Goal: Obtain resource: Obtain resource

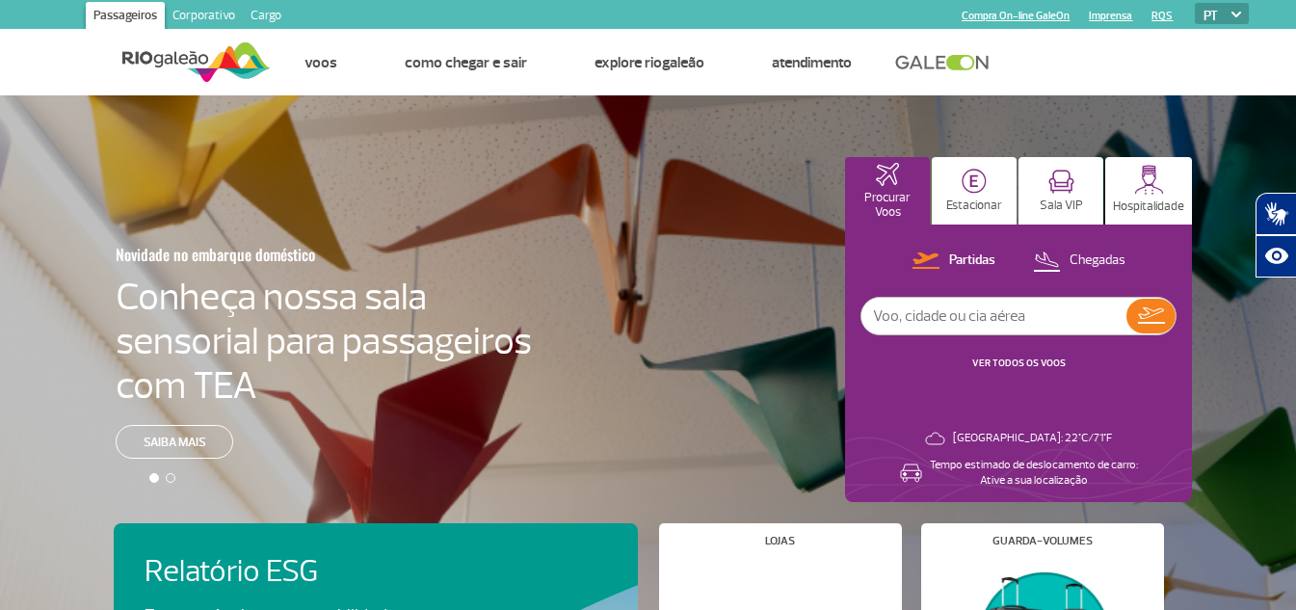
click at [201, 12] on link "Corporativo" at bounding box center [204, 17] width 78 height 31
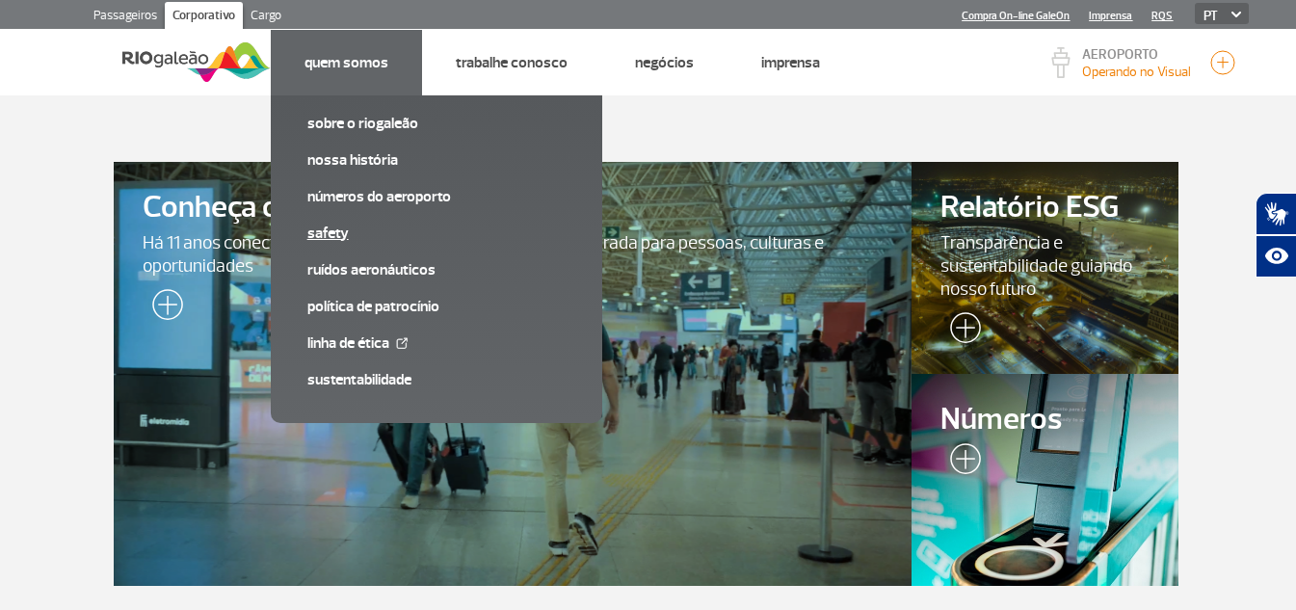
click at [340, 232] on link "SAFETY" at bounding box center [436, 233] width 258 height 21
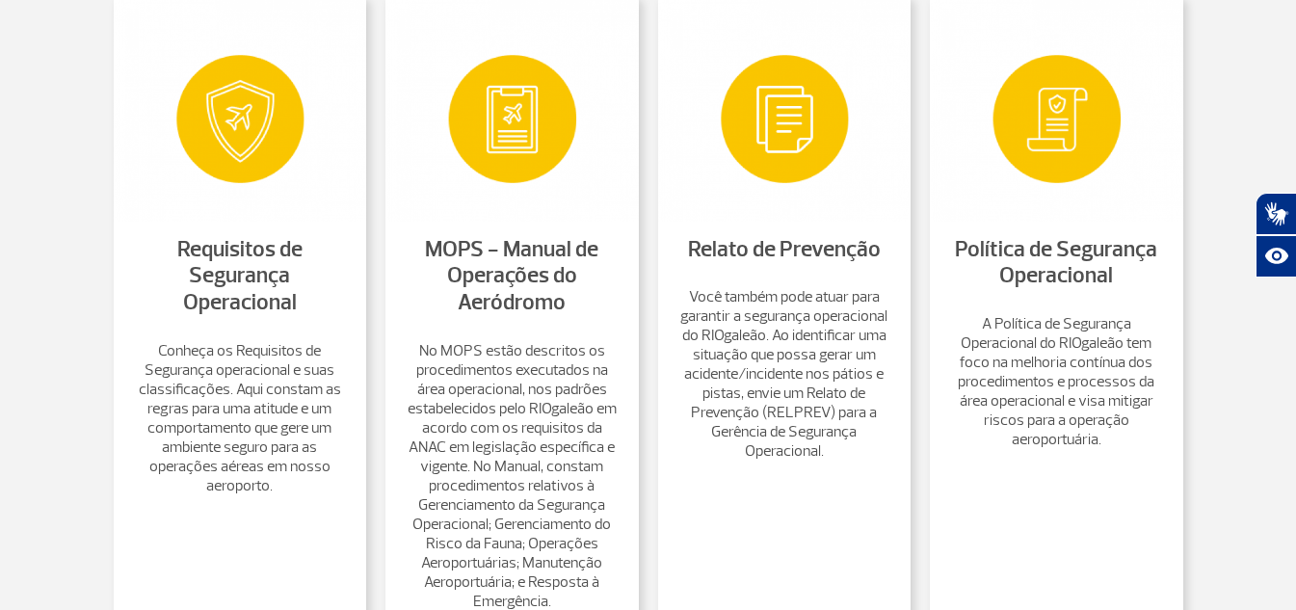
scroll to position [867, 0]
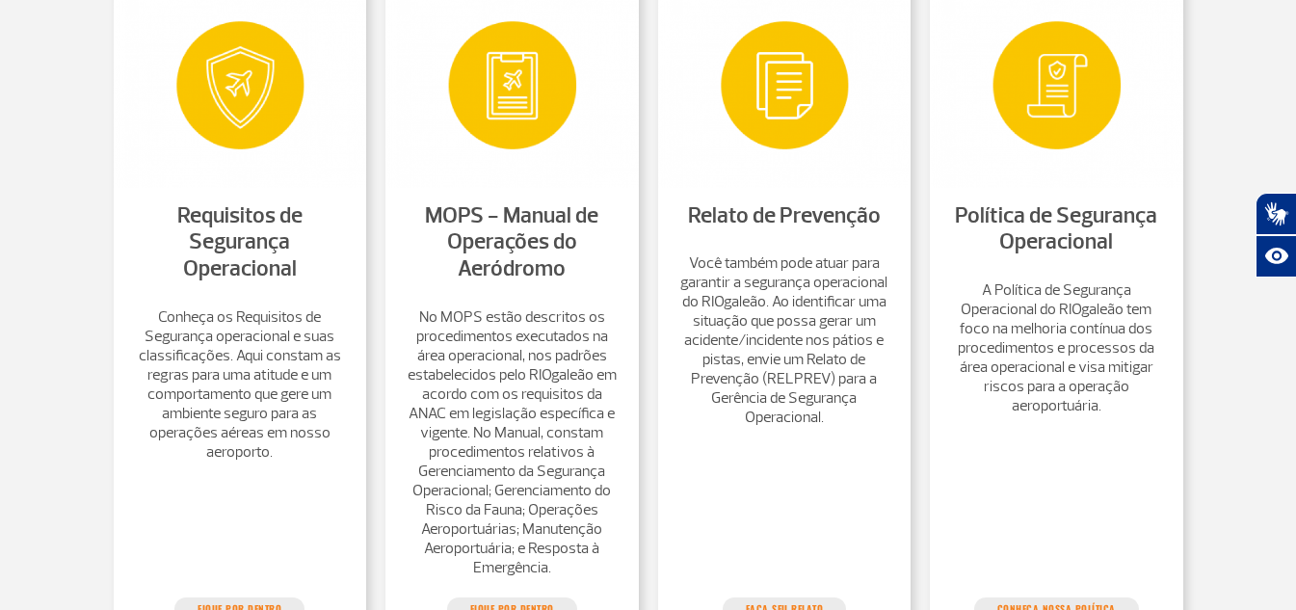
click at [540, 253] on link "MOPS - Manual de Operações do Aeródromo" at bounding box center [511, 241] width 173 height 81
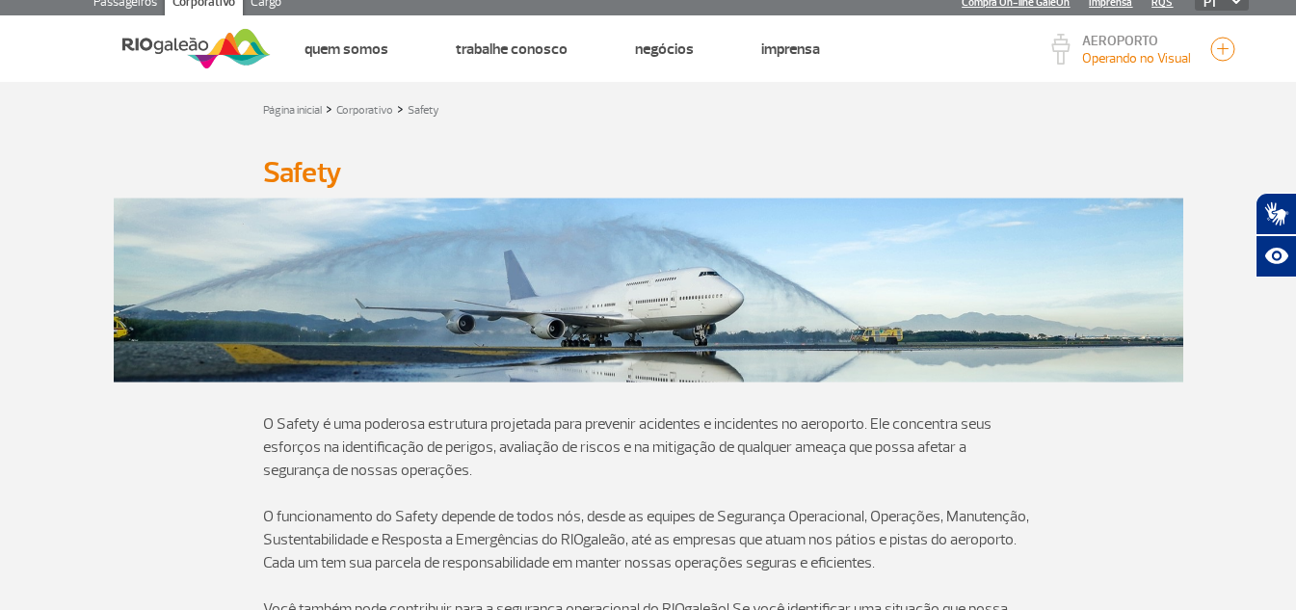
scroll to position [0, 0]
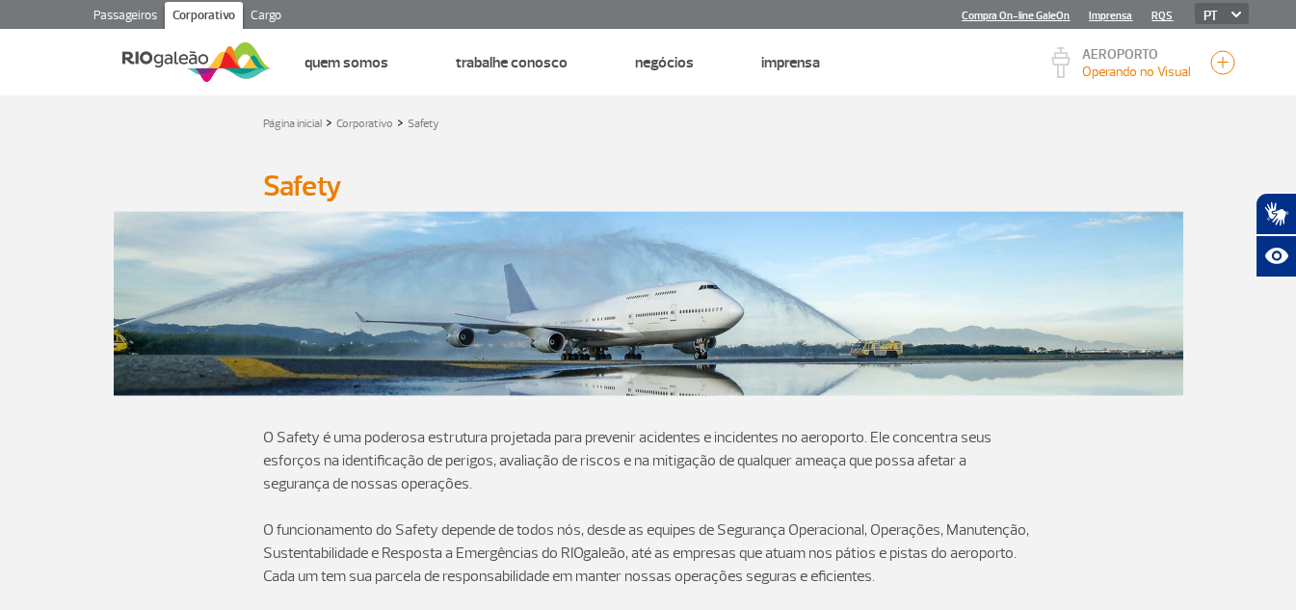
click at [135, 10] on link "Passageiros" at bounding box center [125, 17] width 79 height 31
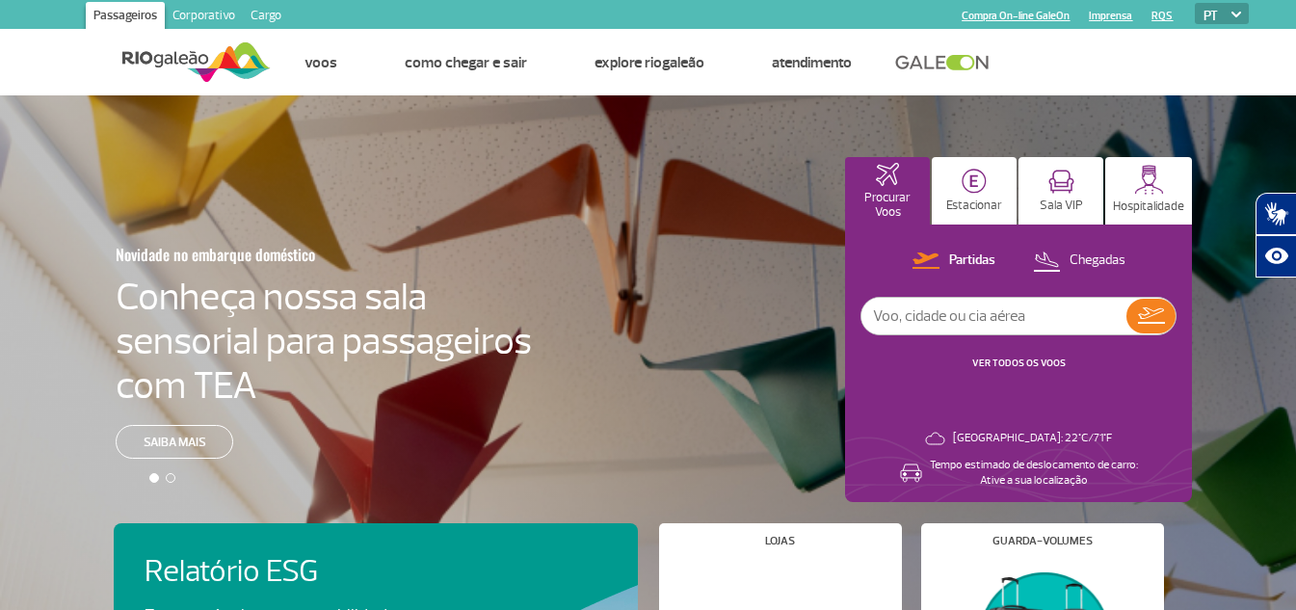
click at [216, 12] on link "Corporativo" at bounding box center [204, 17] width 78 height 31
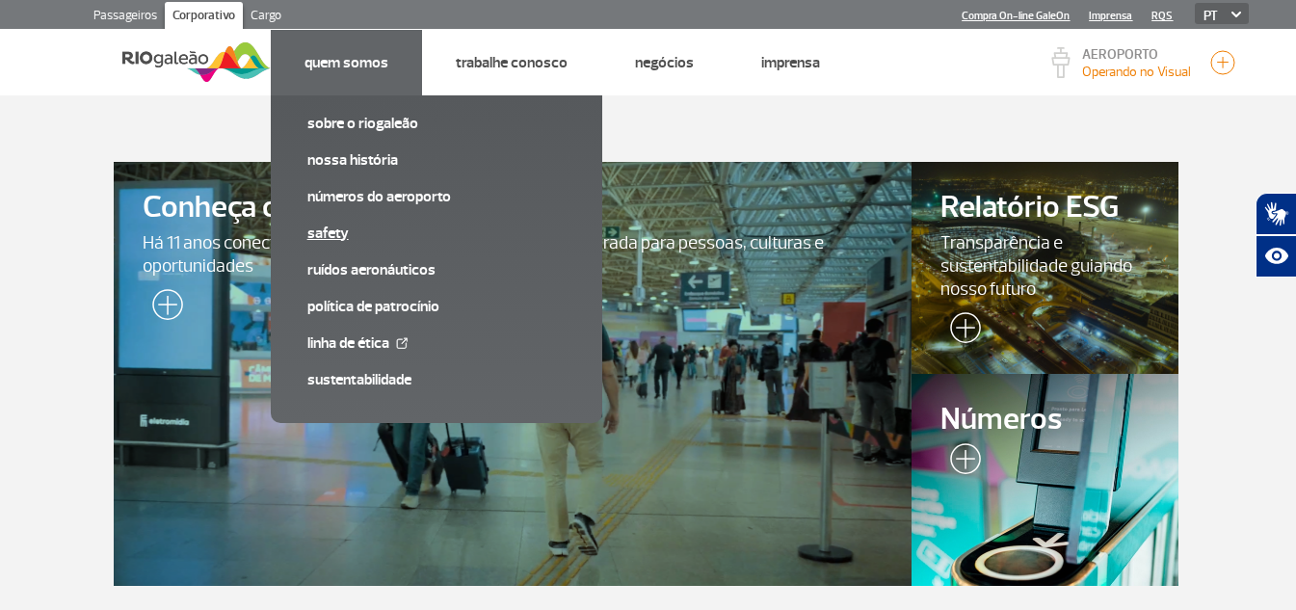
click at [343, 237] on link "SAFETY" at bounding box center [436, 233] width 258 height 21
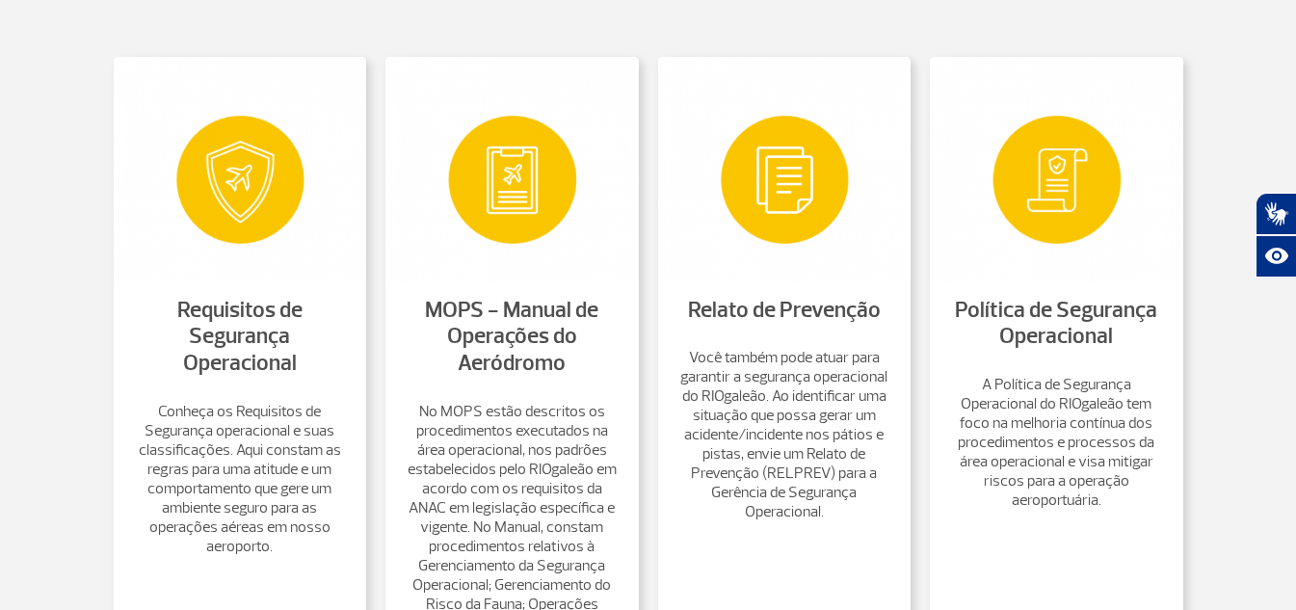
scroll to position [867, 0]
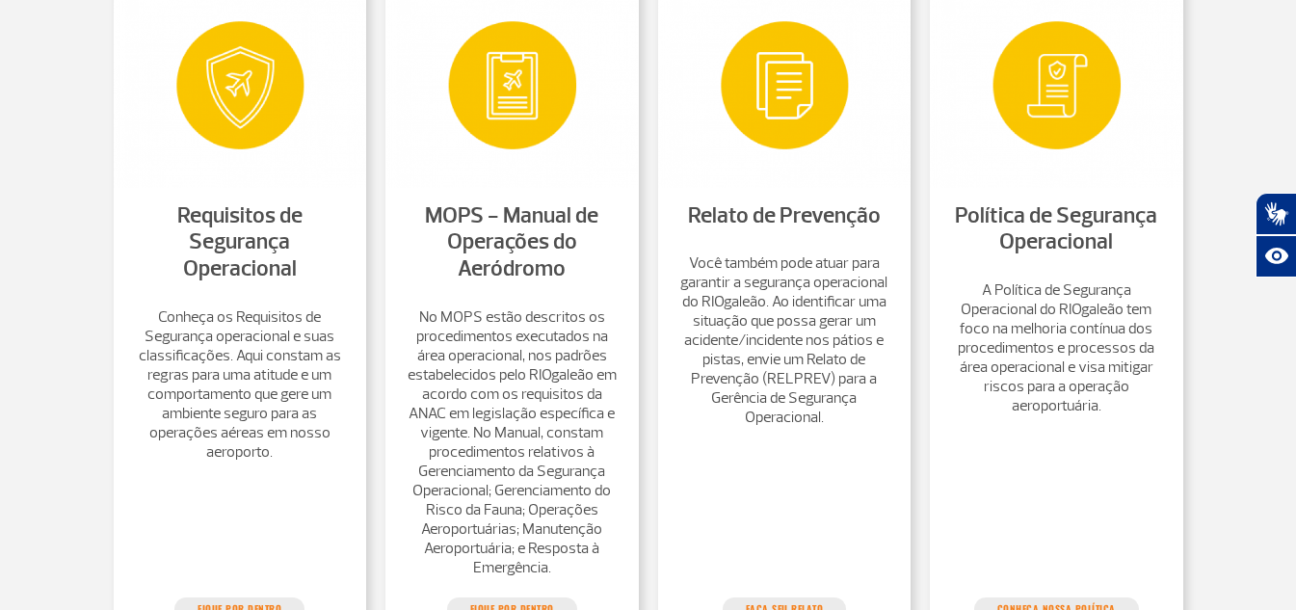
click at [544, 363] on p "No MOPS estão descritos os procedimentos executados na área operacional, nos pa…" at bounding box center [512, 442] width 215 height 270
